Goal: Contribute content

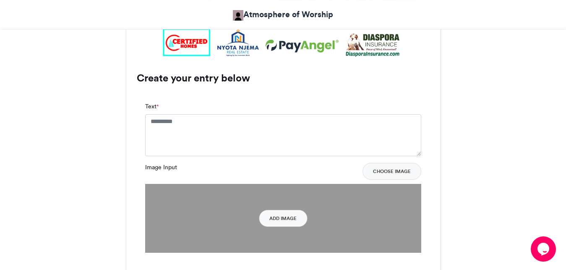
scroll to position [599, 0]
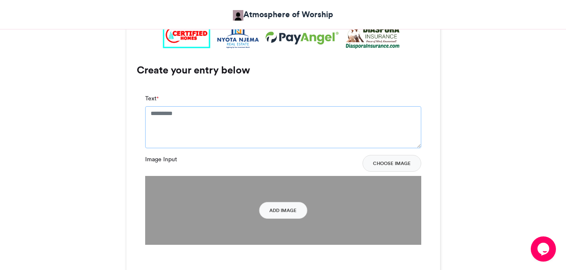
click at [190, 126] on textarea "Text *" at bounding box center [283, 127] width 276 height 42
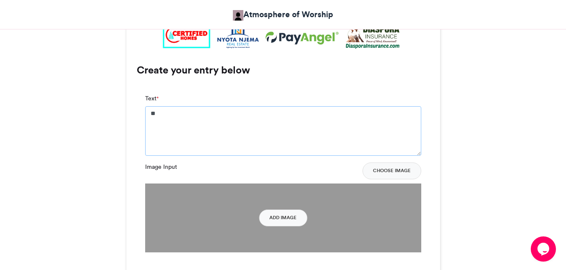
type textarea "*"
type textarea "**********"
click at [392, 170] on button "Choose Image" at bounding box center [392, 170] width 59 height 17
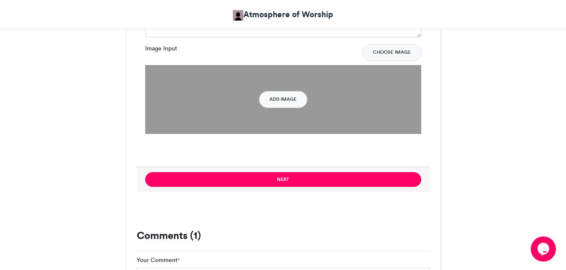
scroll to position [589, 0]
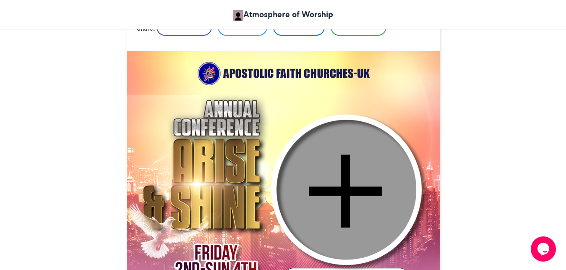
click at [291, 104] on img at bounding box center [283, 208] width 314 height 314
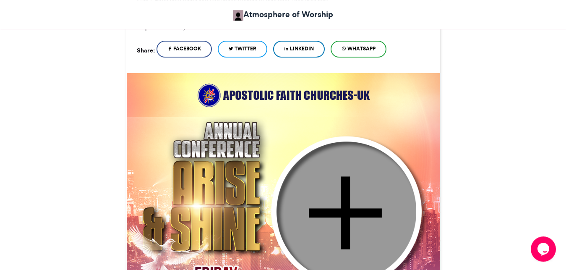
scroll to position [290, 0]
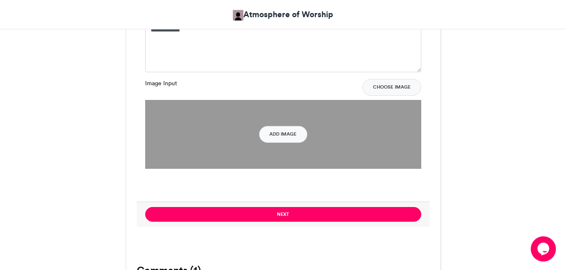
scroll to position [632, 0]
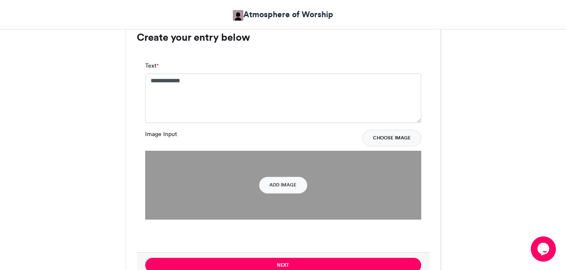
click at [398, 137] on button "Choose Image" at bounding box center [392, 138] width 59 height 17
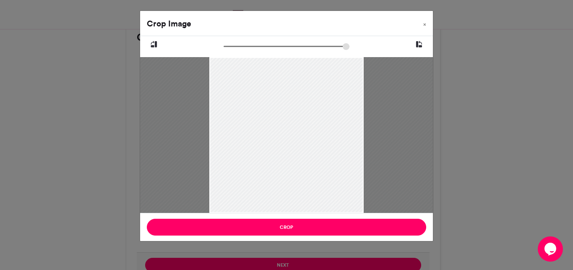
drag, startPoint x: 227, startPoint y: 48, endPoint x: 238, endPoint y: 50, distance: 11.4
click at [238, 50] on input "zoom" at bounding box center [287, 46] width 126 height 8
drag, startPoint x: 238, startPoint y: 50, endPoint x: 226, endPoint y: 50, distance: 12.6
type input "******"
click at [226, 50] on input "zoom" at bounding box center [287, 46] width 126 height 8
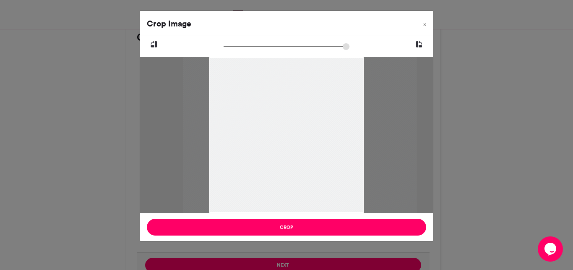
drag, startPoint x: 289, startPoint y: 118, endPoint x: 303, endPoint y: 122, distance: 13.8
click at [303, 122] on div at bounding box center [299, 135] width 233 height 156
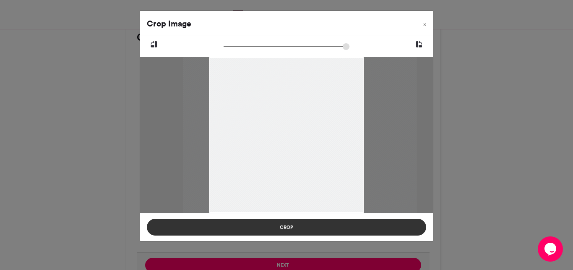
click at [295, 224] on button "Crop" at bounding box center [287, 227] width 280 height 17
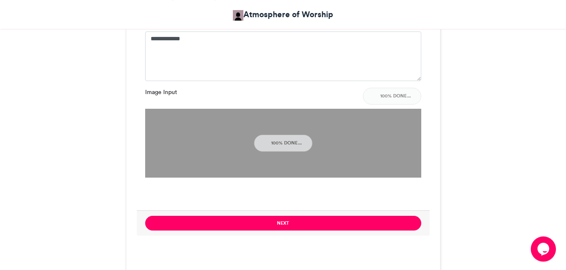
scroll to position [675, 0]
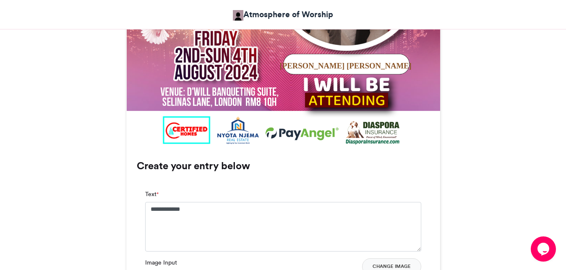
scroll to position [332, 0]
